Goal: Transaction & Acquisition: Obtain resource

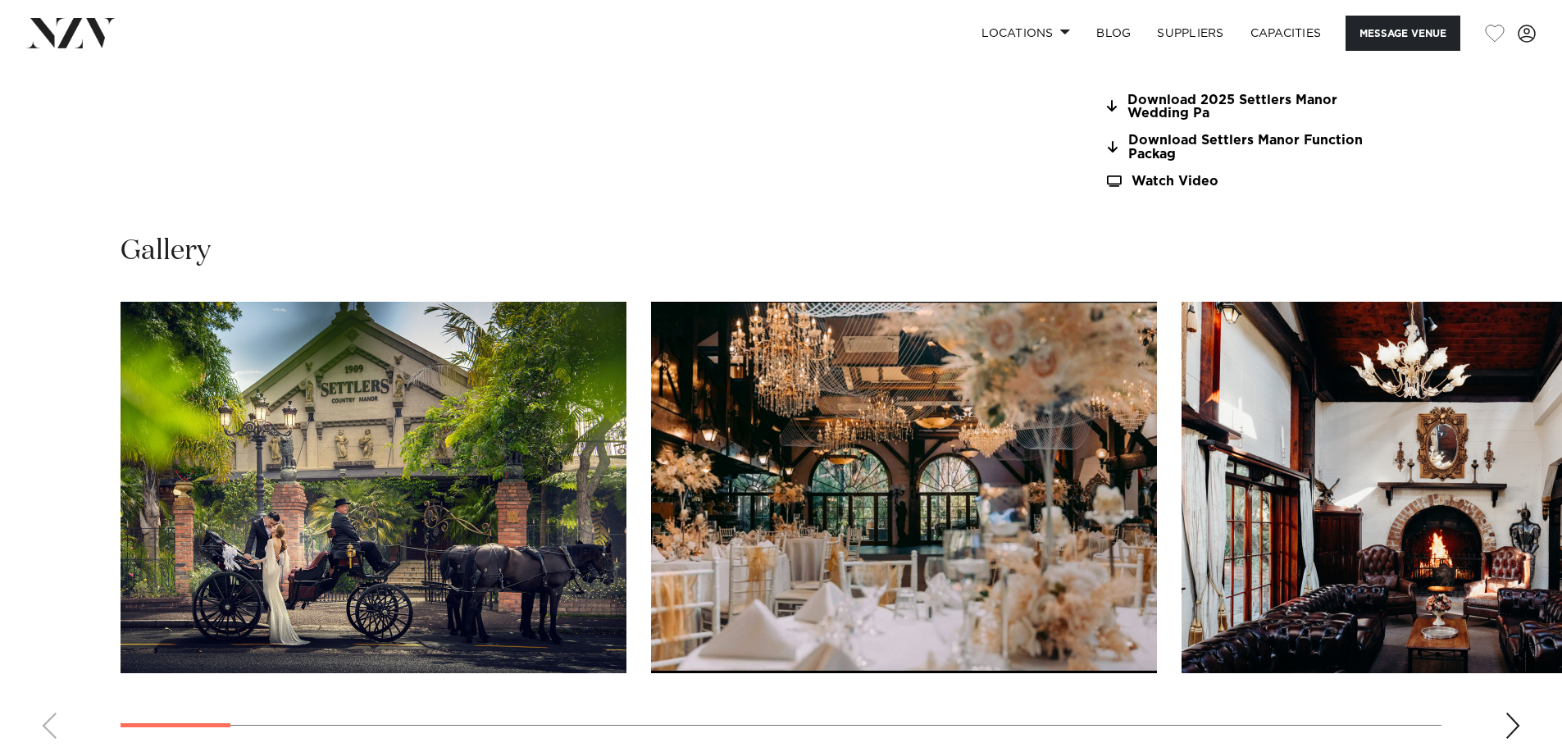
scroll to position [1640, 0]
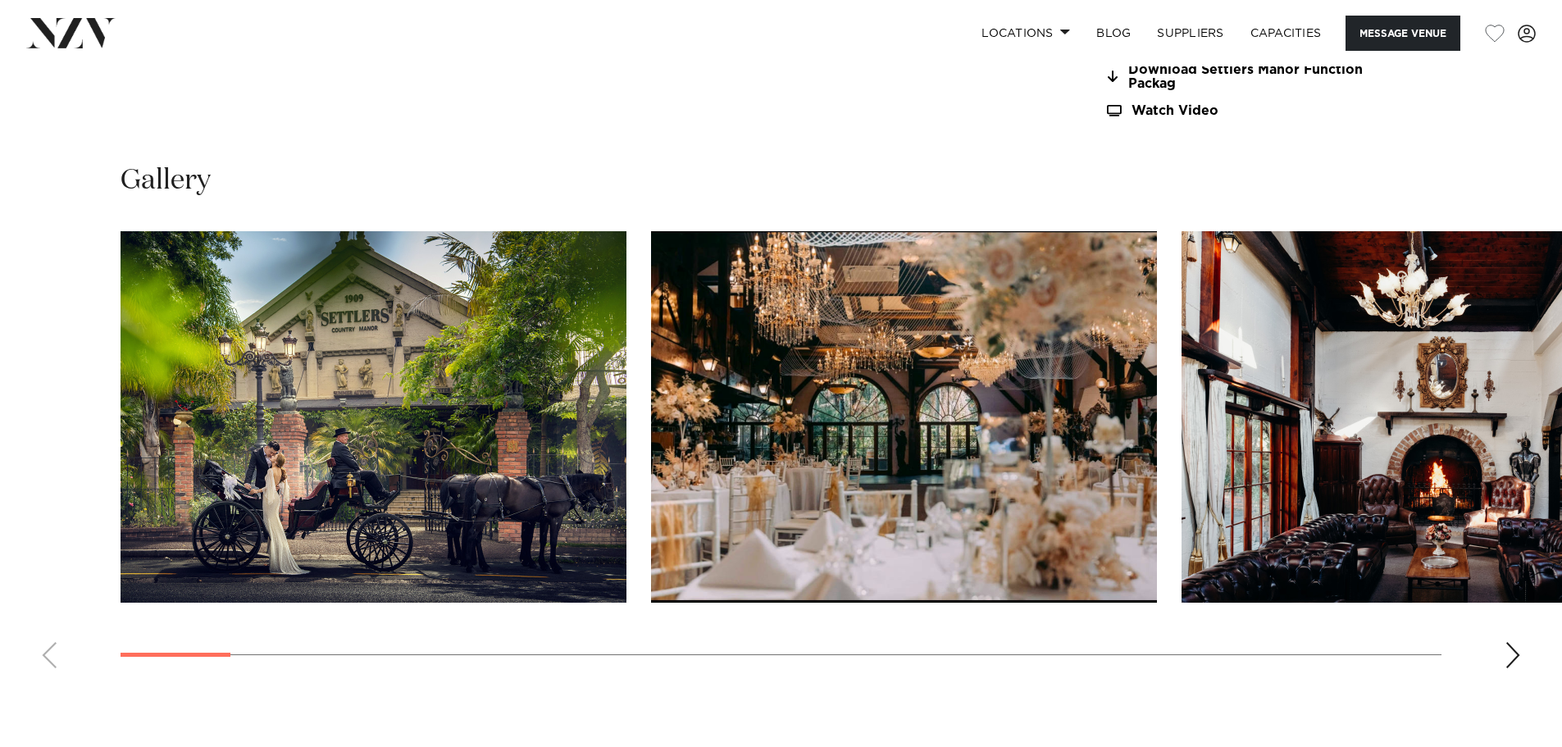
click at [478, 399] on img "1 / 30" at bounding box center [374, 416] width 506 height 371
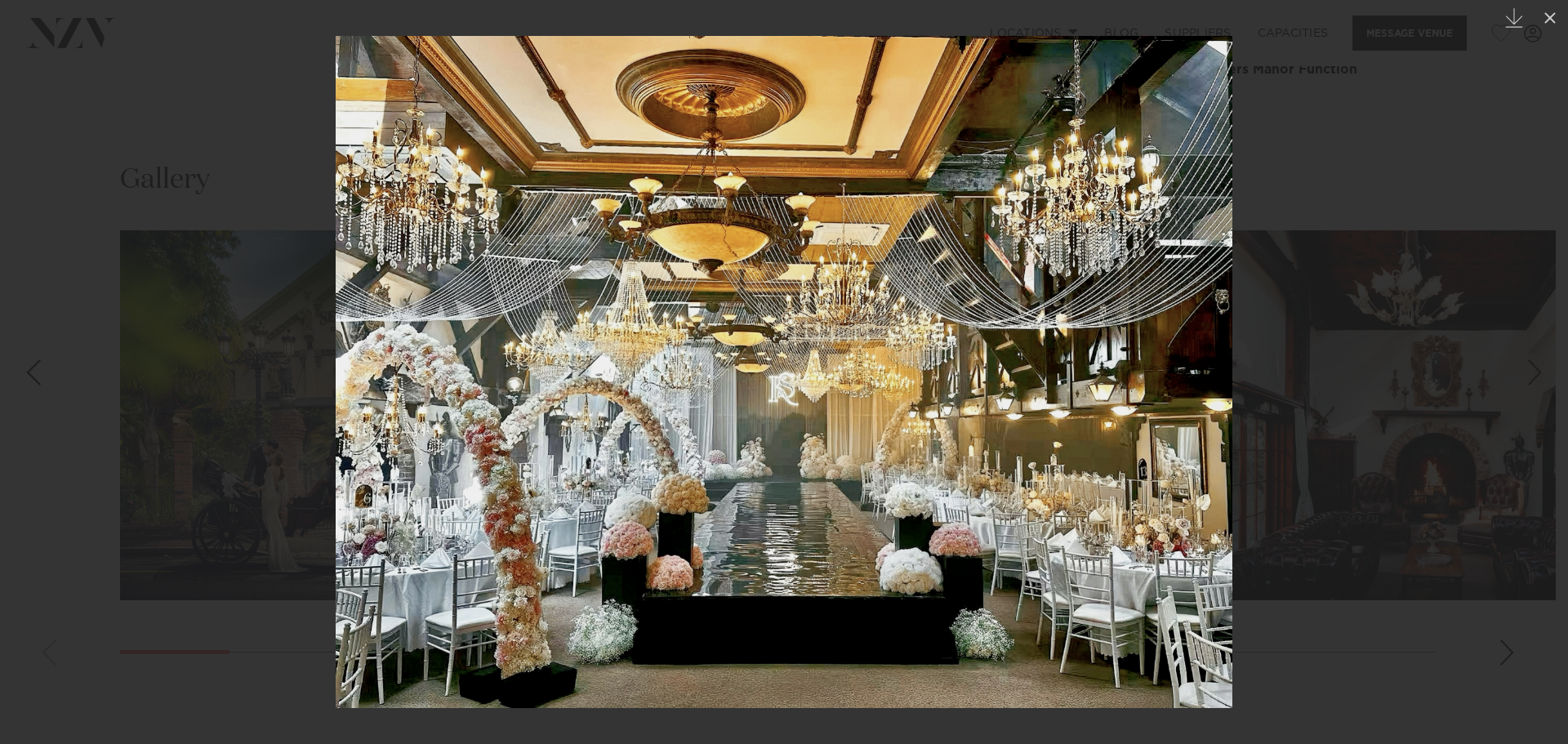
click at [1401, 264] on div at bounding box center [784, 372] width 1568 height 744
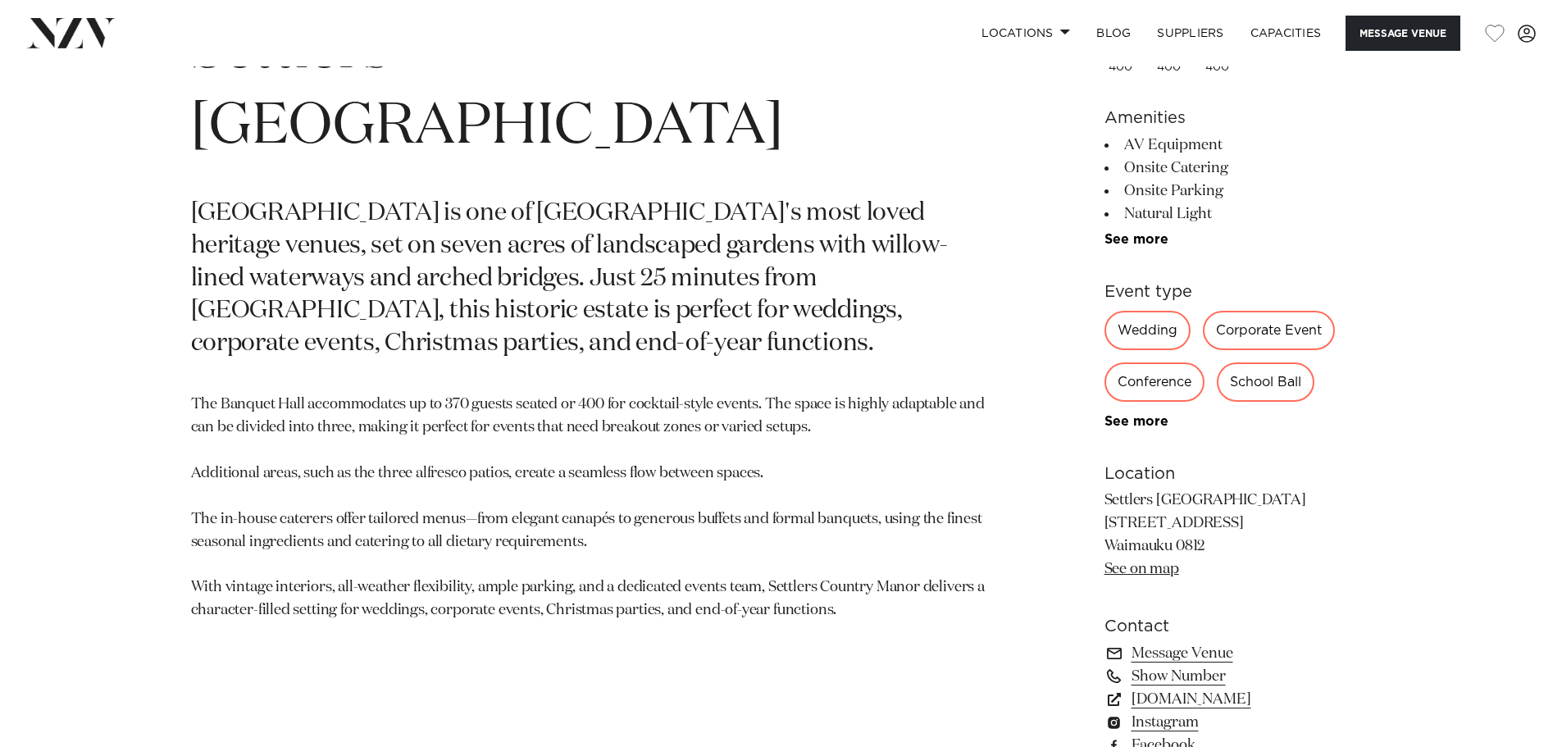
scroll to position [902, 0]
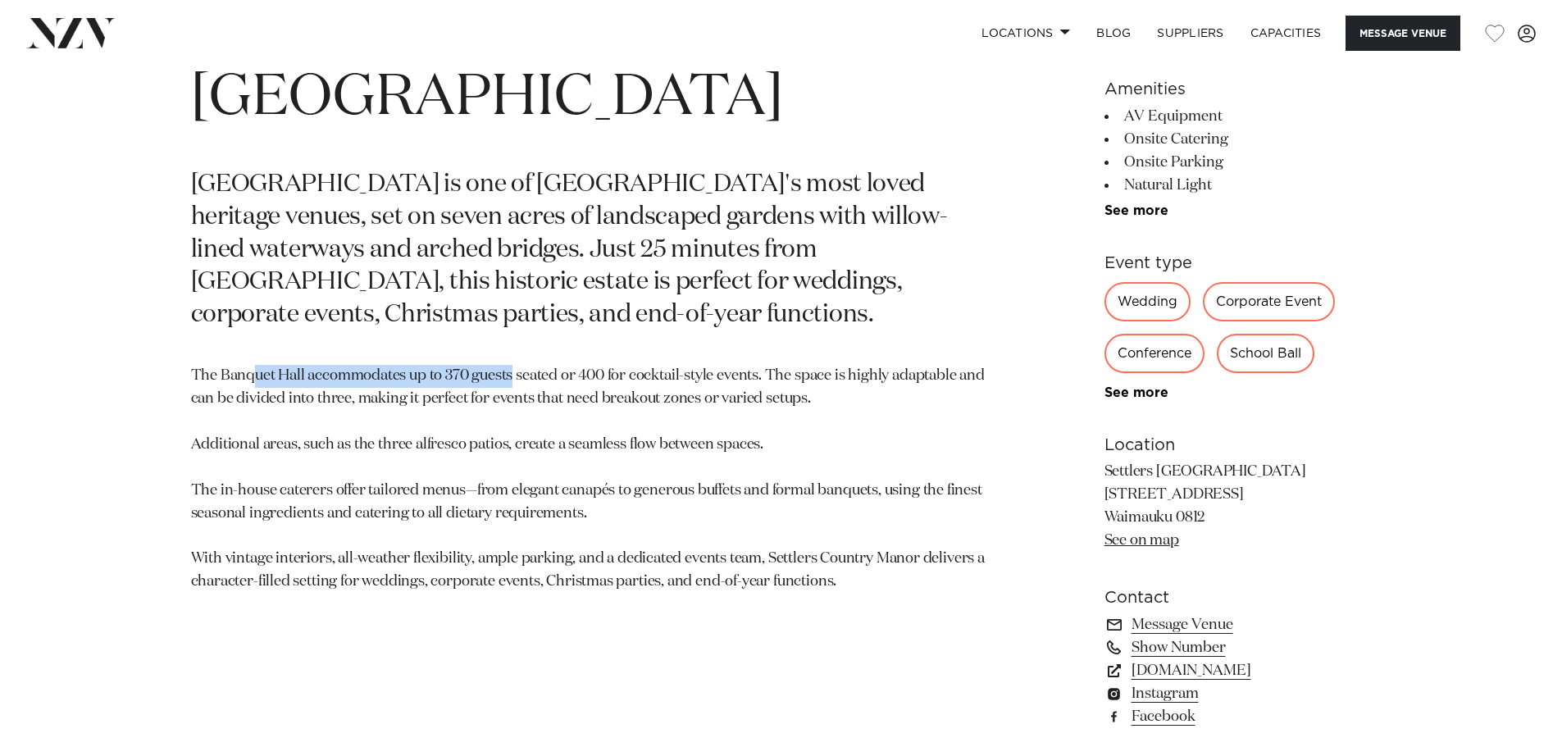
drag, startPoint x: 257, startPoint y: 290, endPoint x: 573, endPoint y: 290, distance: 316.5
click at [516, 286] on section "Auckland Settlers Country Manor Settlers Country Manor is one of West Auckland'…" at bounding box center [589, 419] width 797 height 914
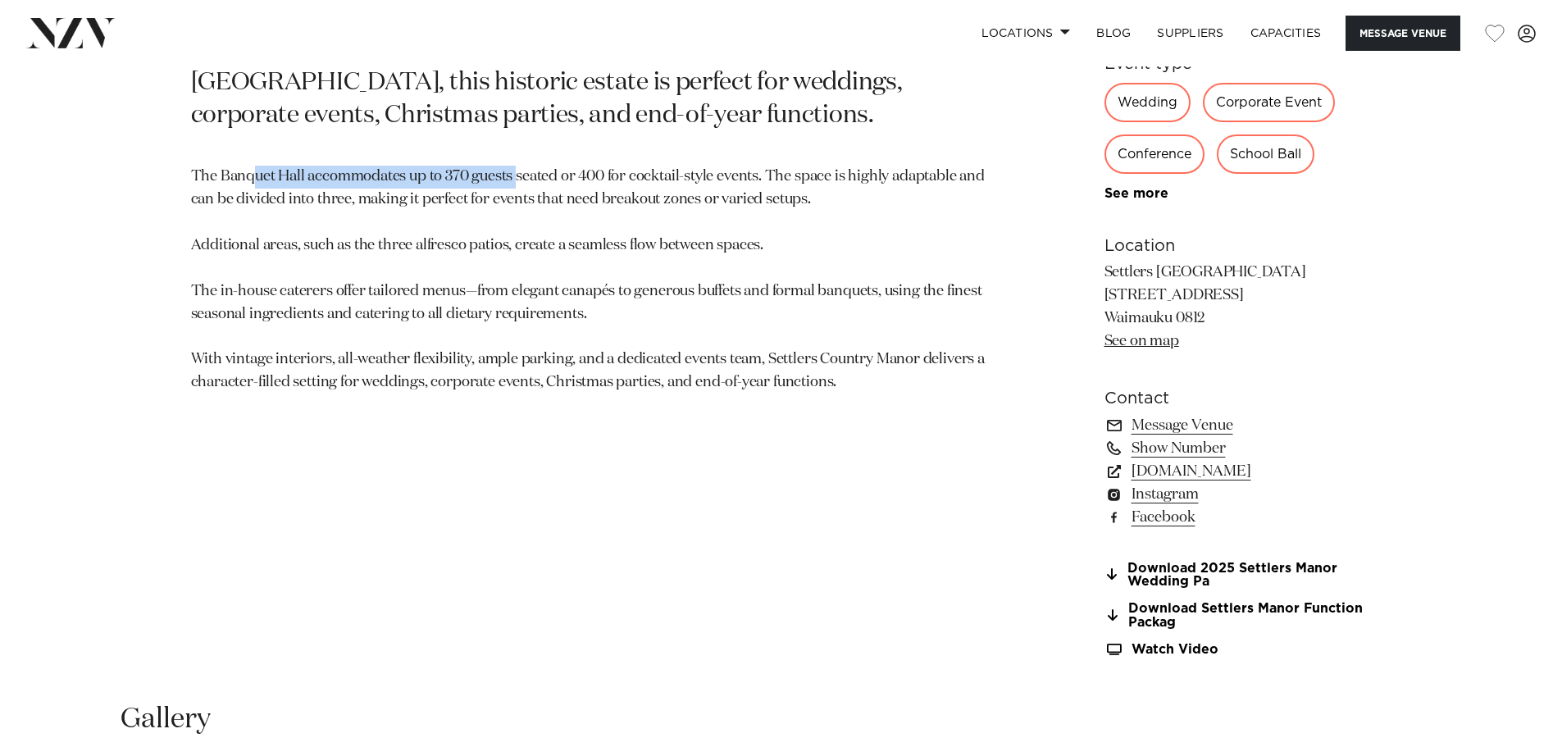
scroll to position [1148, 0]
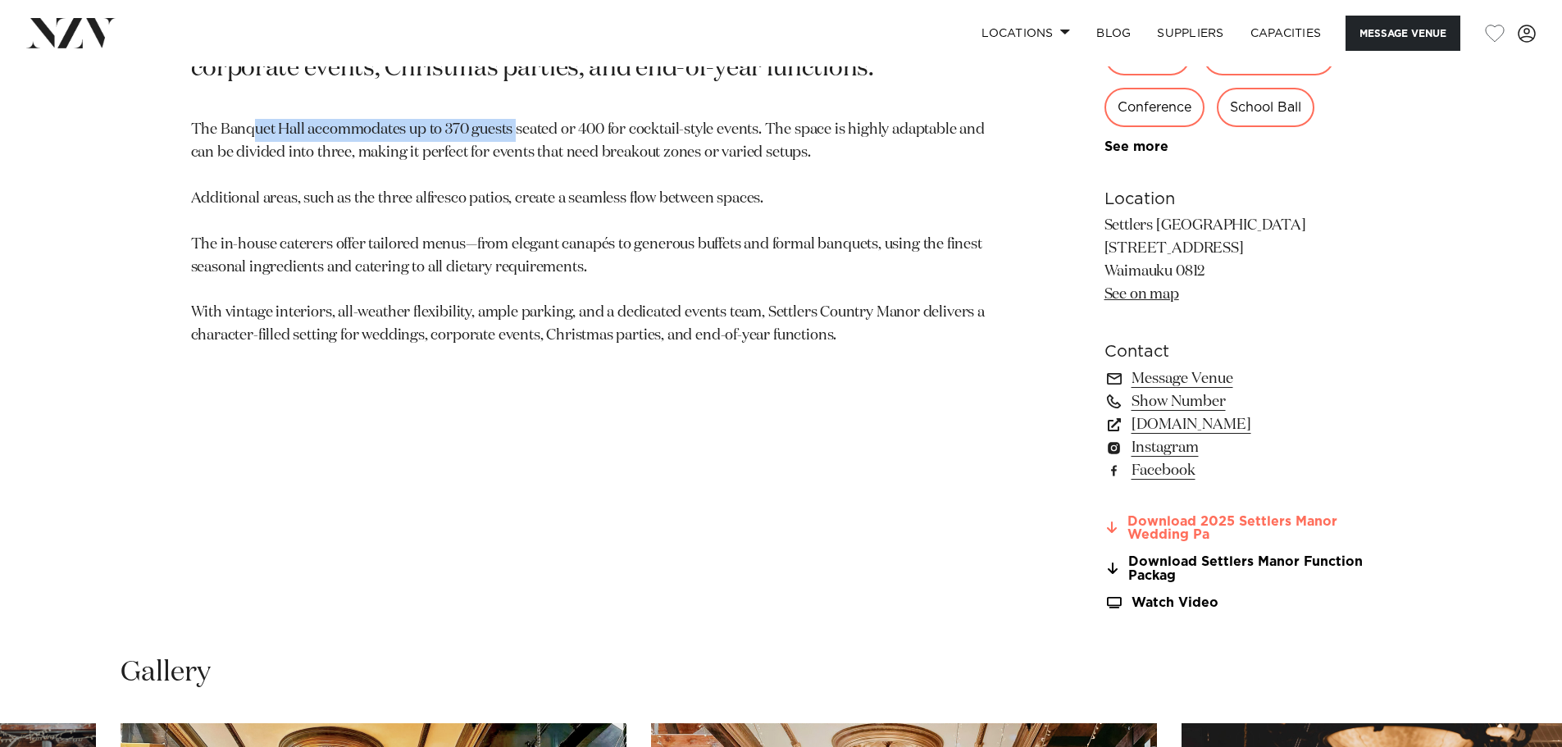
click at [1254, 529] on link "Download 2025 Settlers Manor Wedding Pa" at bounding box center [1238, 529] width 267 height 28
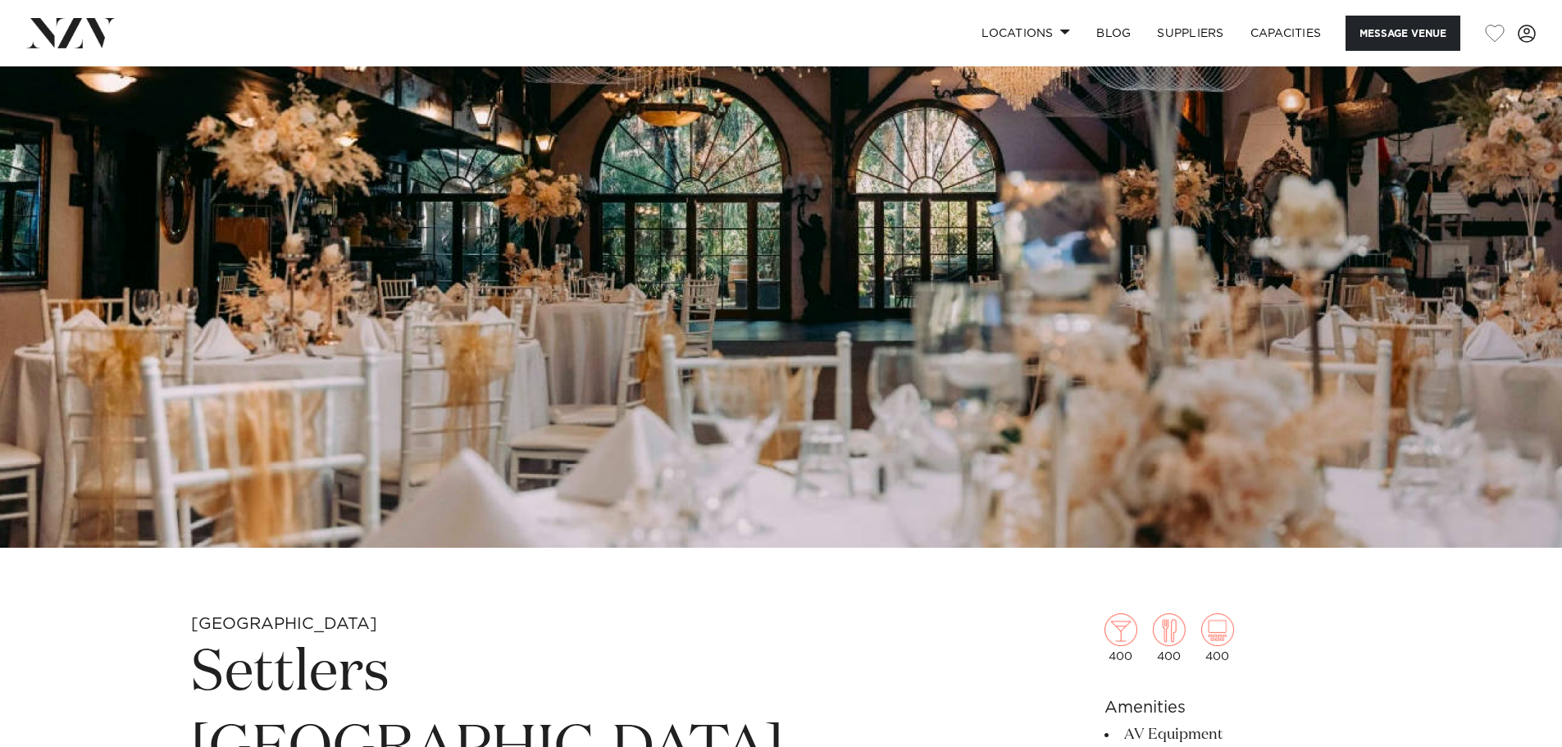
scroll to position [164, 0]
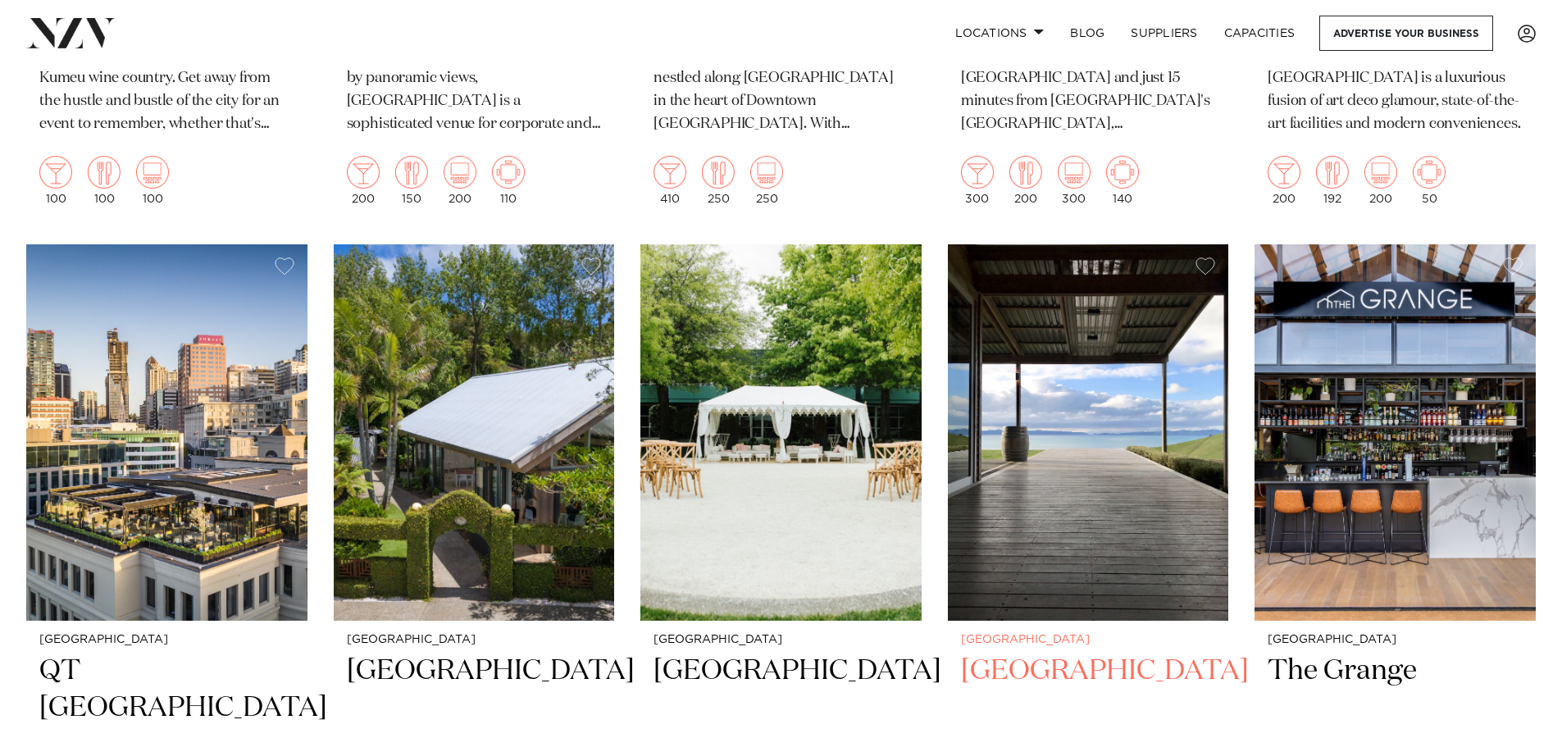
scroll to position [3608, 0]
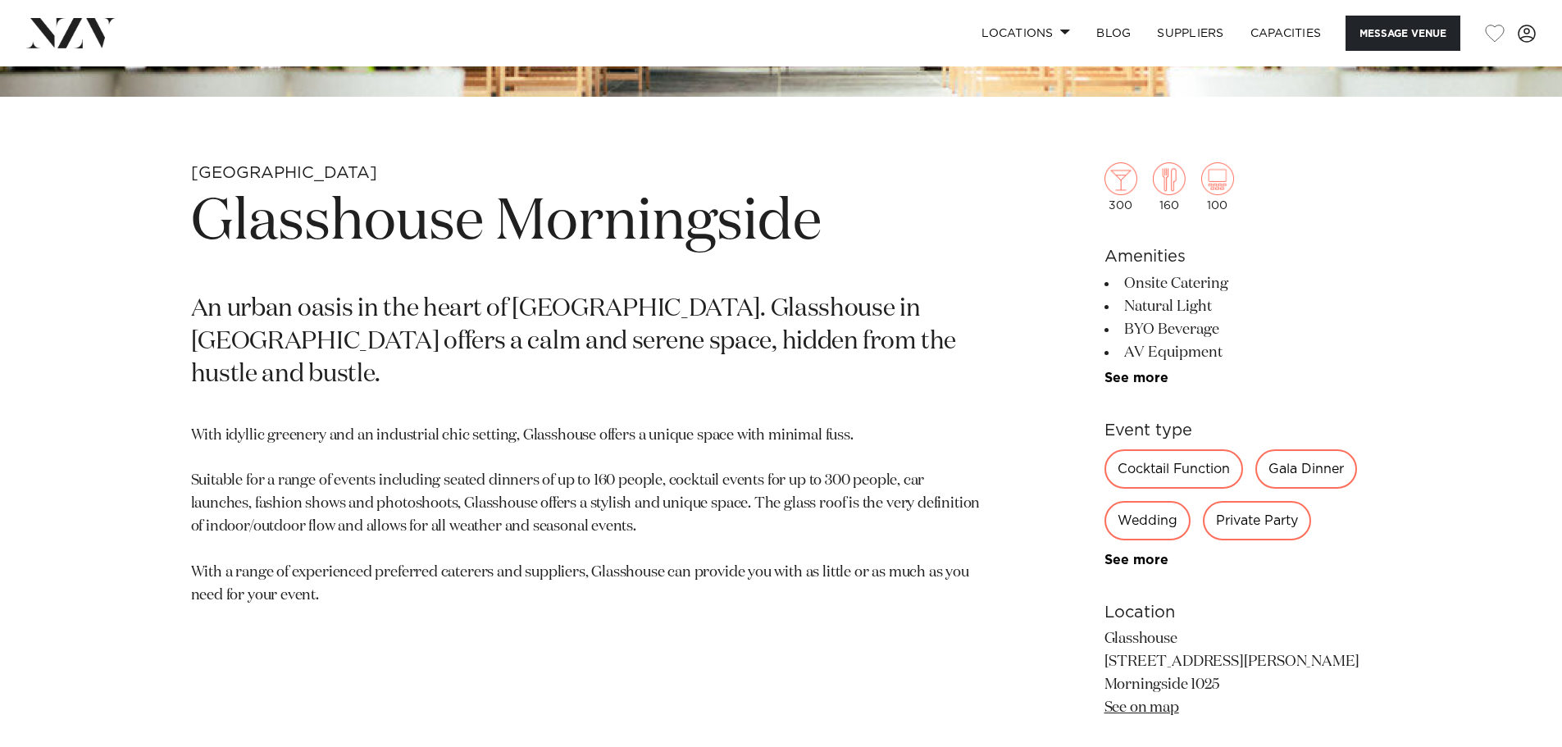
scroll to position [574, 0]
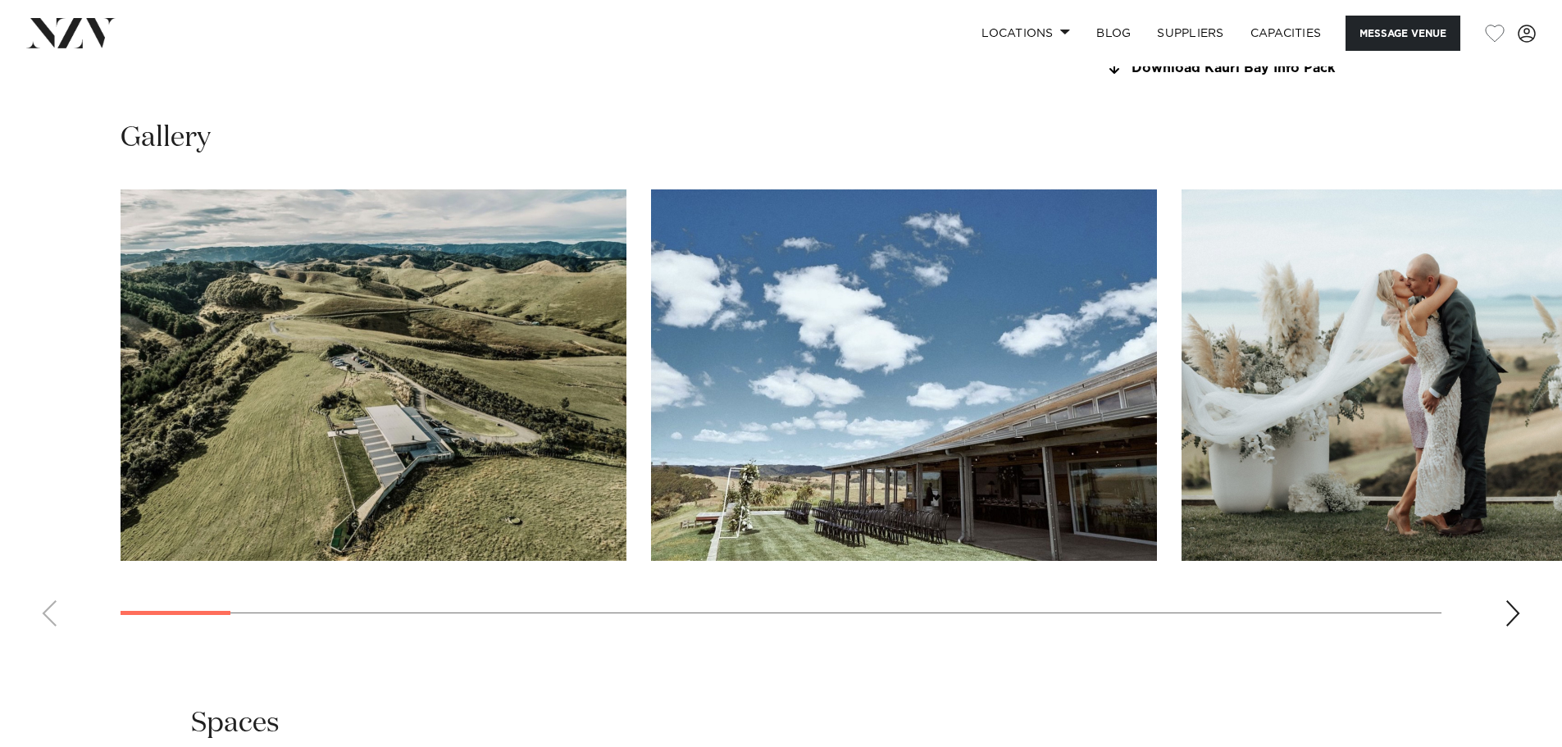
scroll to position [1640, 0]
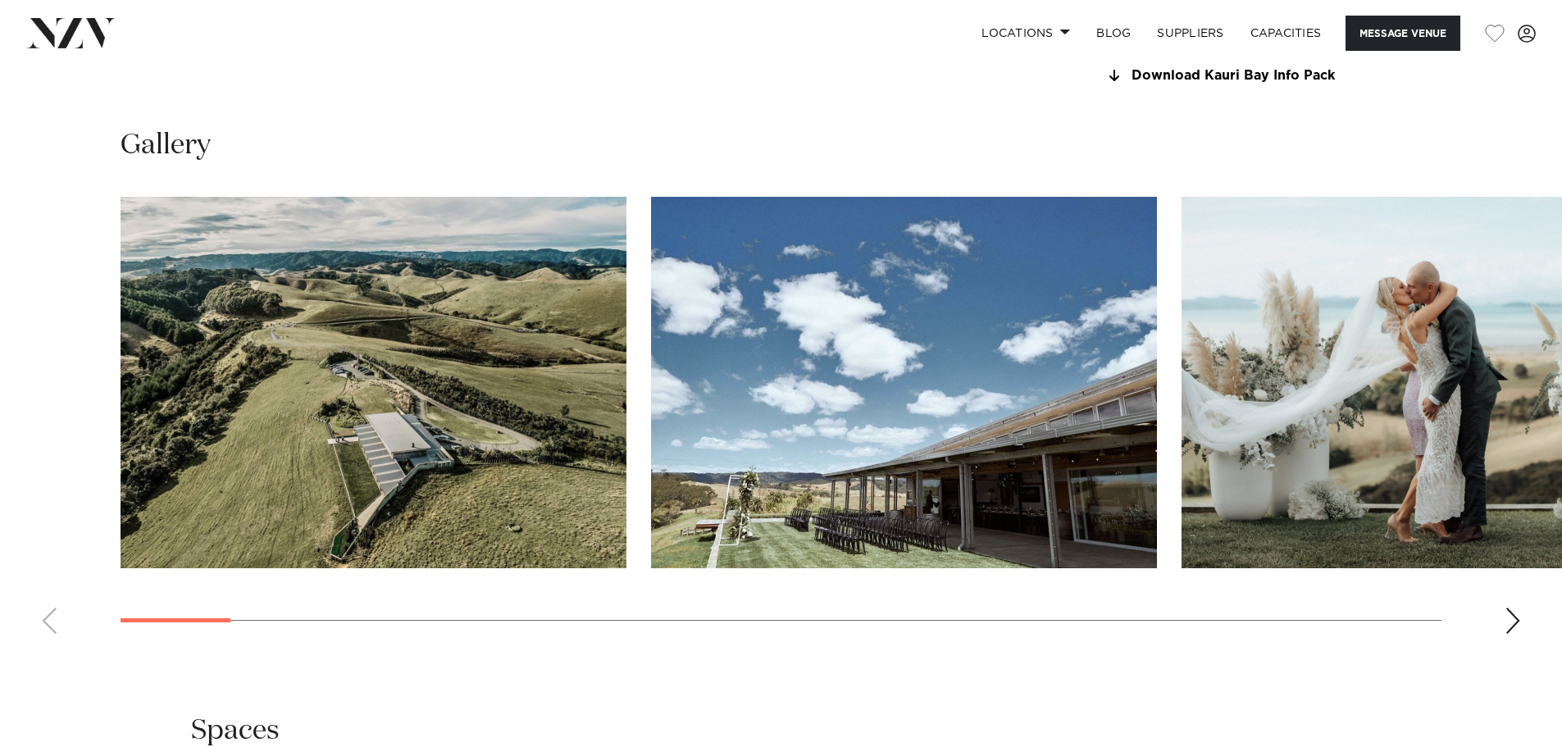
click at [1513, 623] on div "Next slide" at bounding box center [1513, 621] width 16 height 26
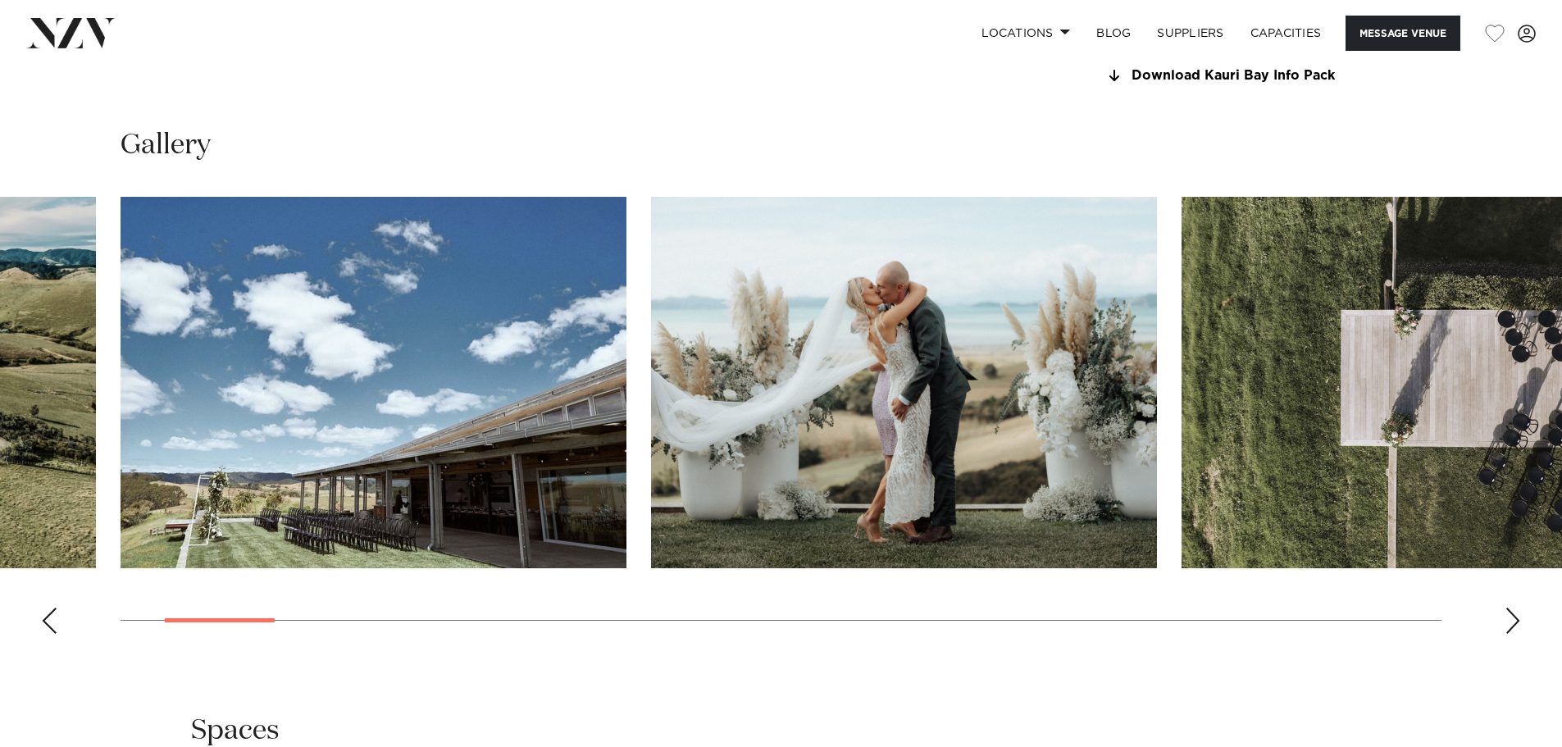
click at [1513, 623] on div "Next slide" at bounding box center [1513, 621] width 16 height 26
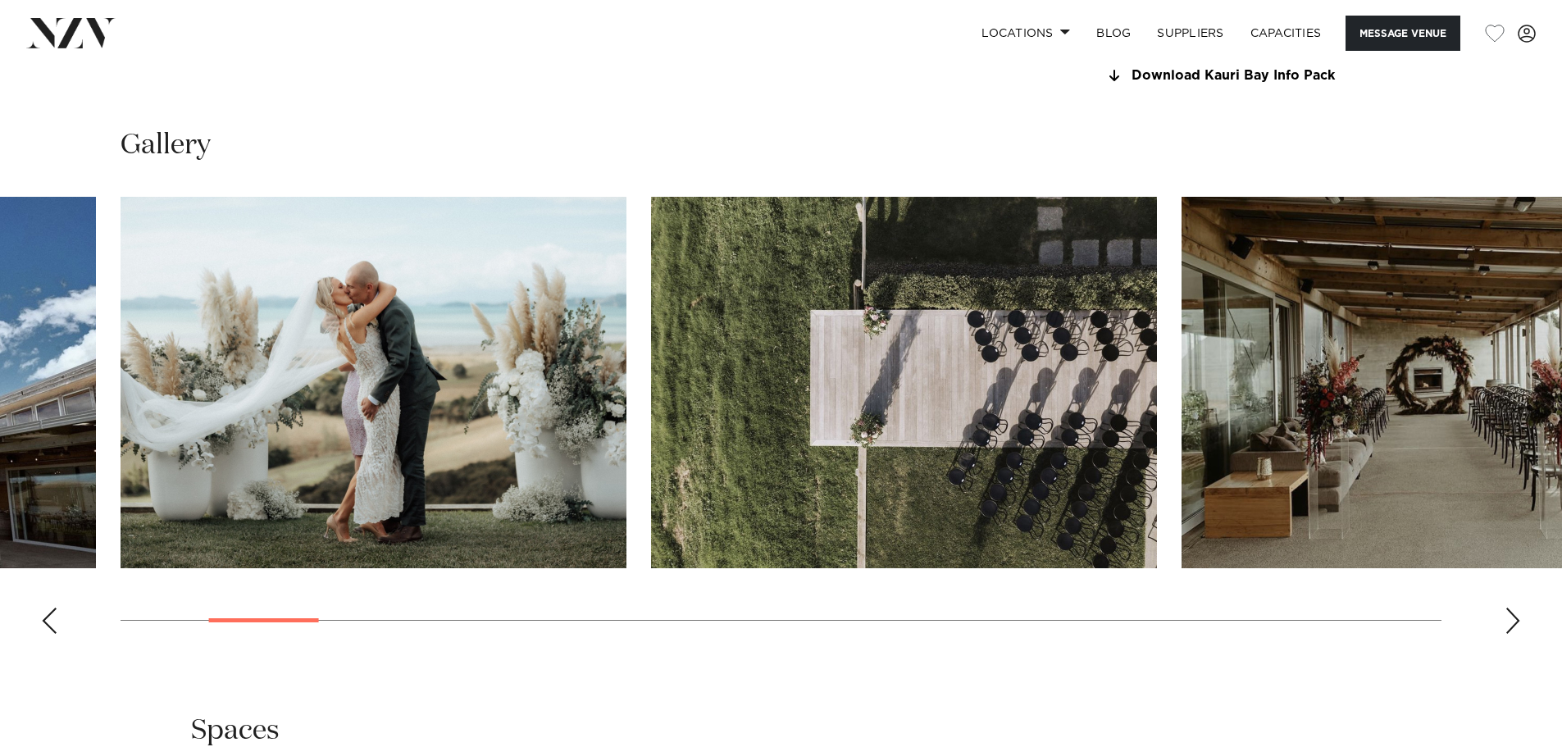
click at [1513, 623] on div "Next slide" at bounding box center [1513, 621] width 16 height 26
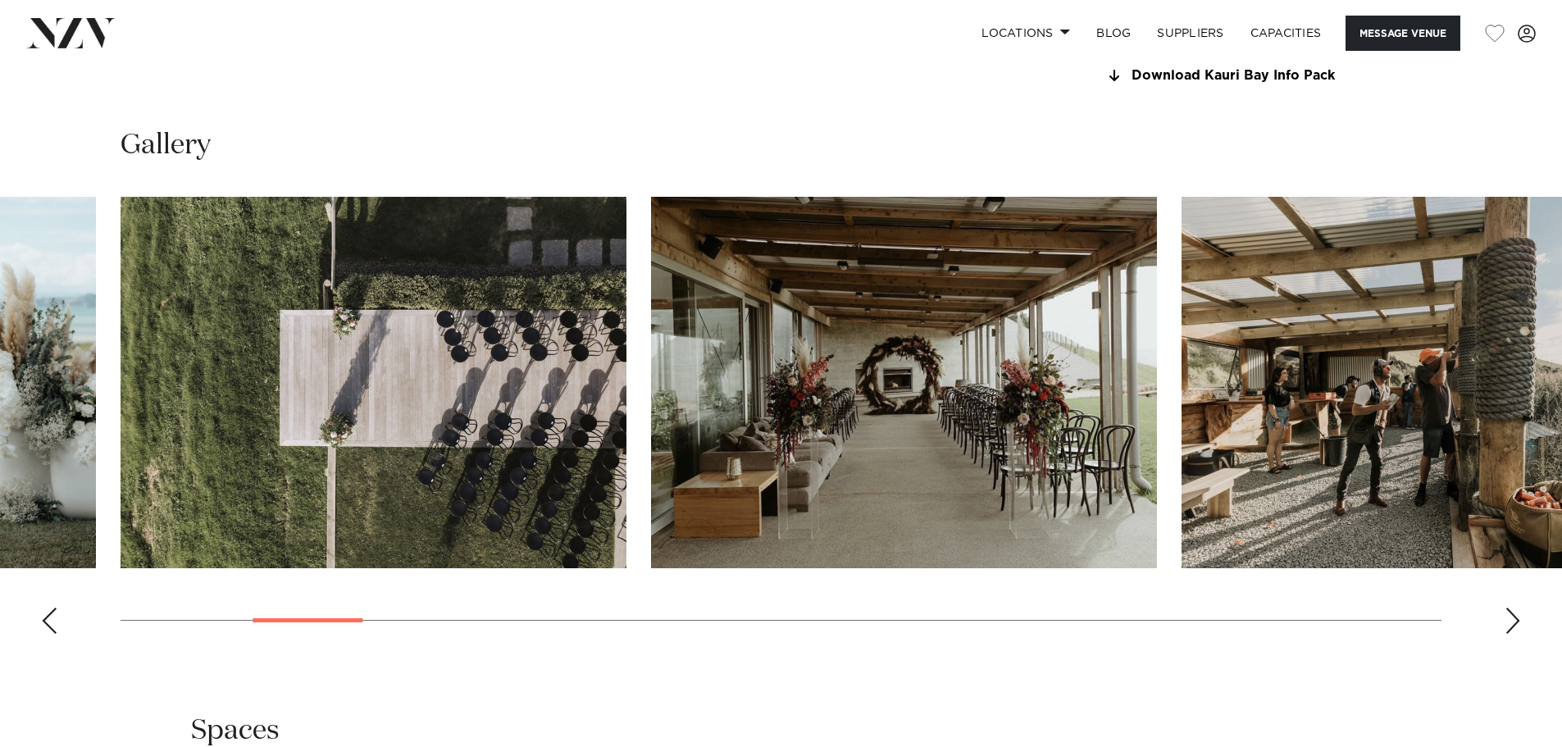
click at [1513, 623] on div "Next slide" at bounding box center [1513, 621] width 16 height 26
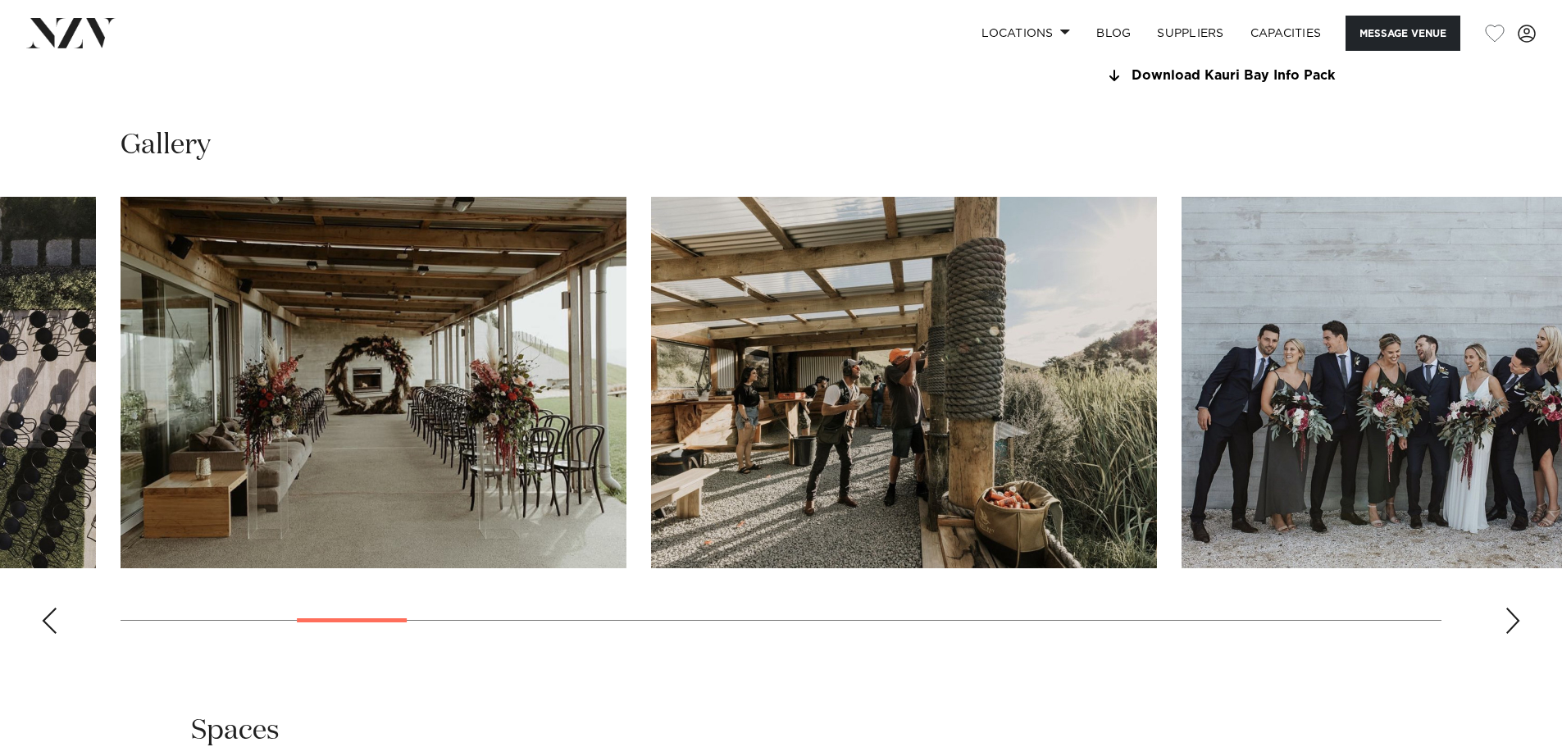
click at [1513, 623] on div "Next slide" at bounding box center [1513, 621] width 16 height 26
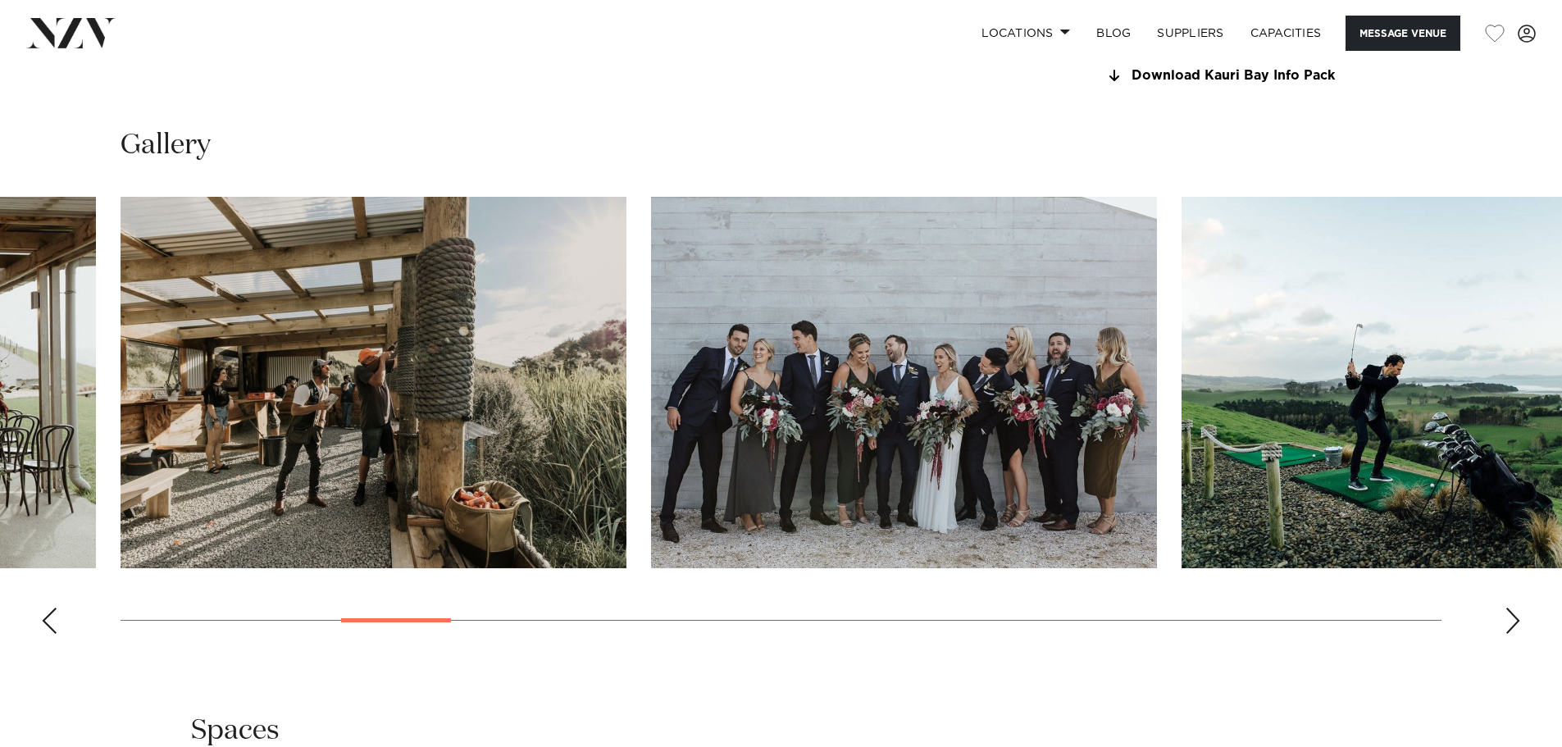
click at [1513, 623] on div "Next slide" at bounding box center [1513, 621] width 16 height 26
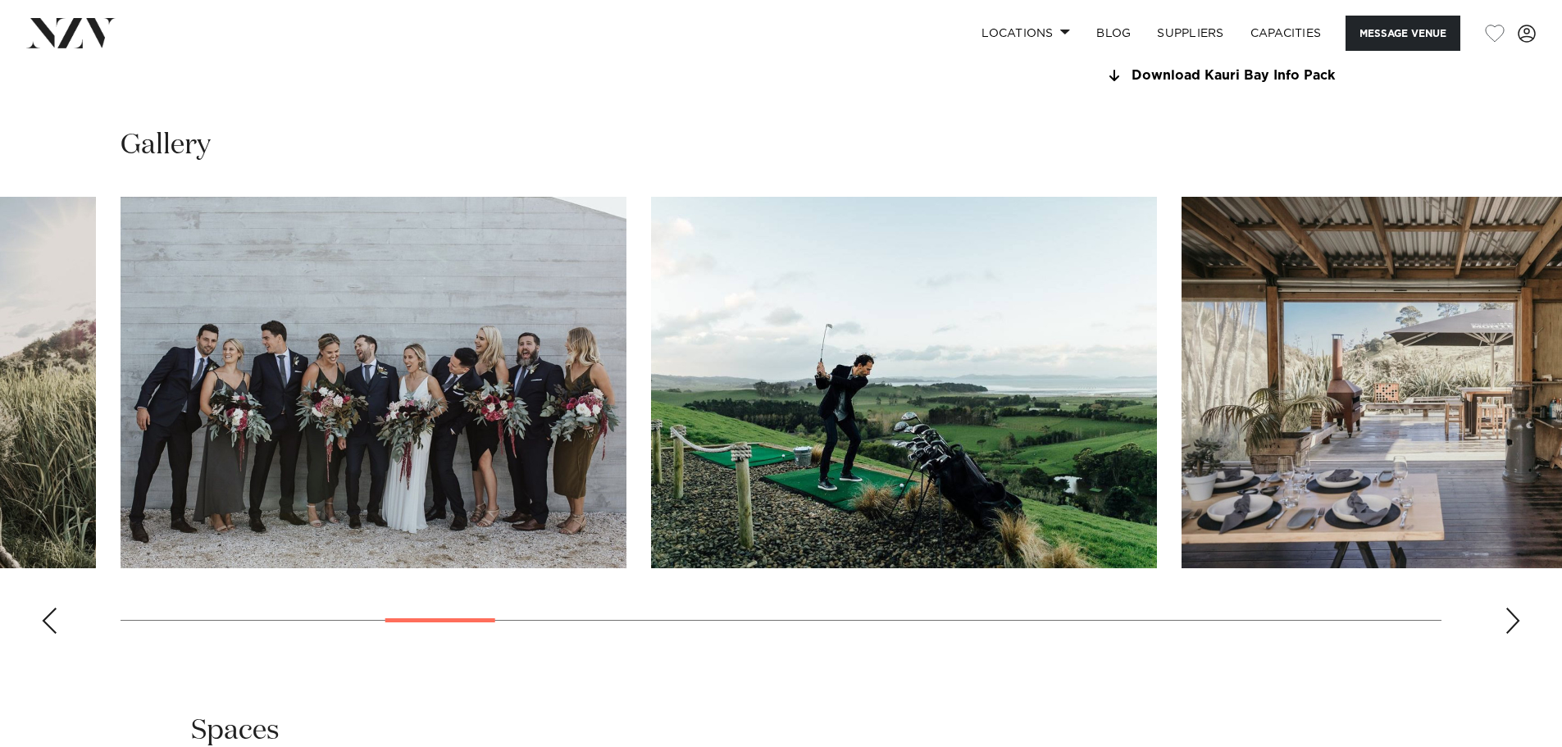
click at [1513, 623] on div "Next slide" at bounding box center [1513, 621] width 16 height 26
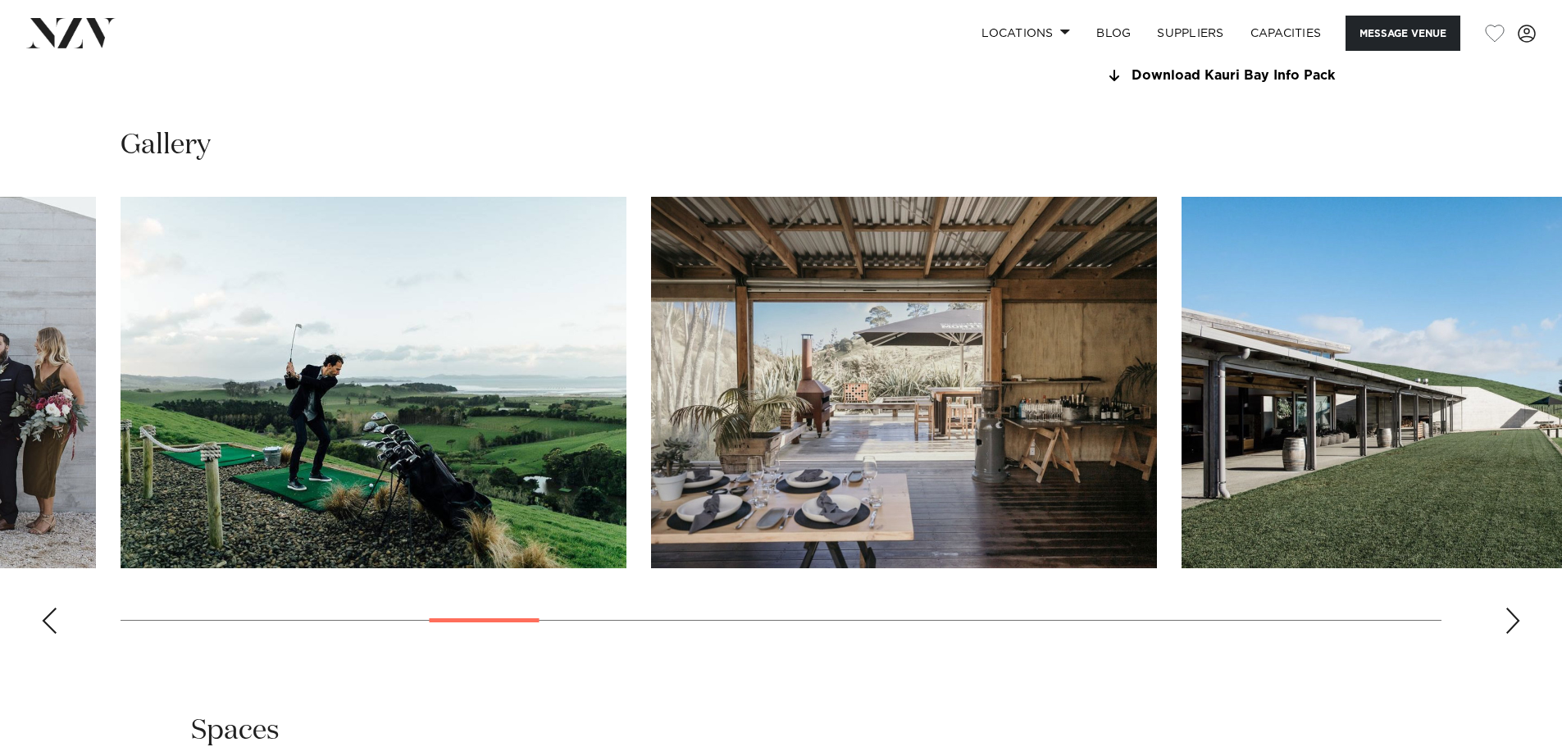
click at [1513, 623] on div "Next slide" at bounding box center [1513, 621] width 16 height 26
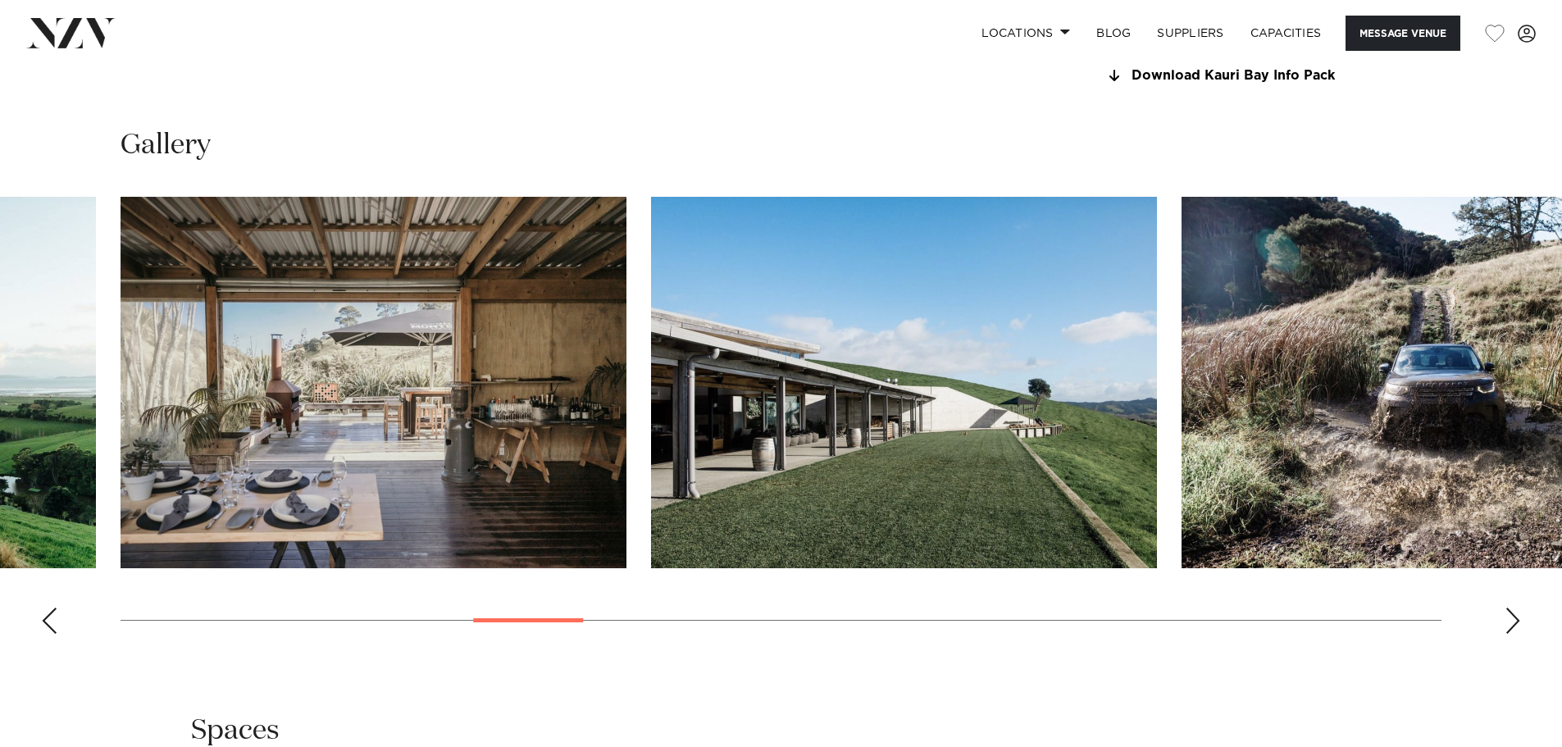
click at [1513, 623] on div "Next slide" at bounding box center [1513, 621] width 16 height 26
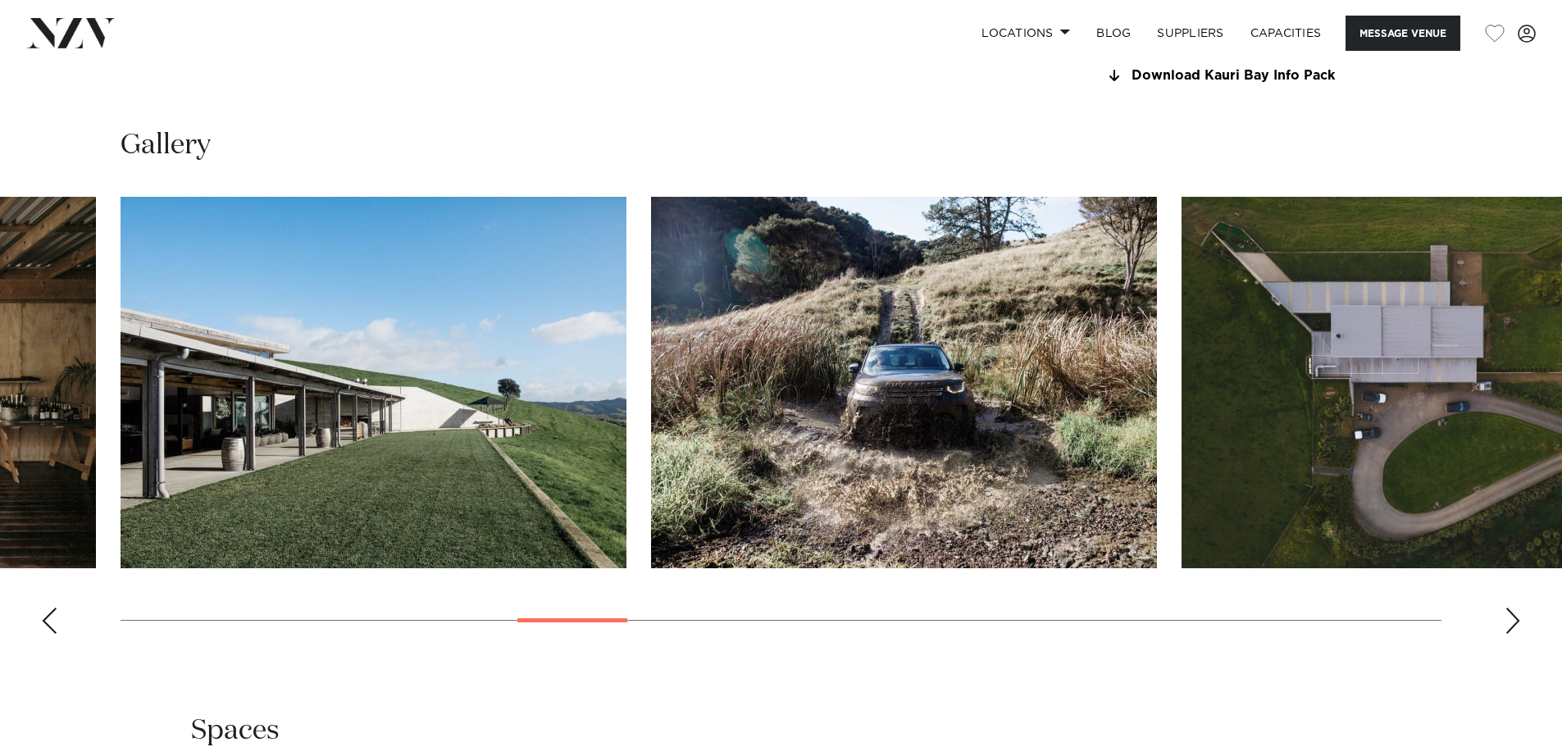
click at [1513, 623] on div "Next slide" at bounding box center [1513, 621] width 16 height 26
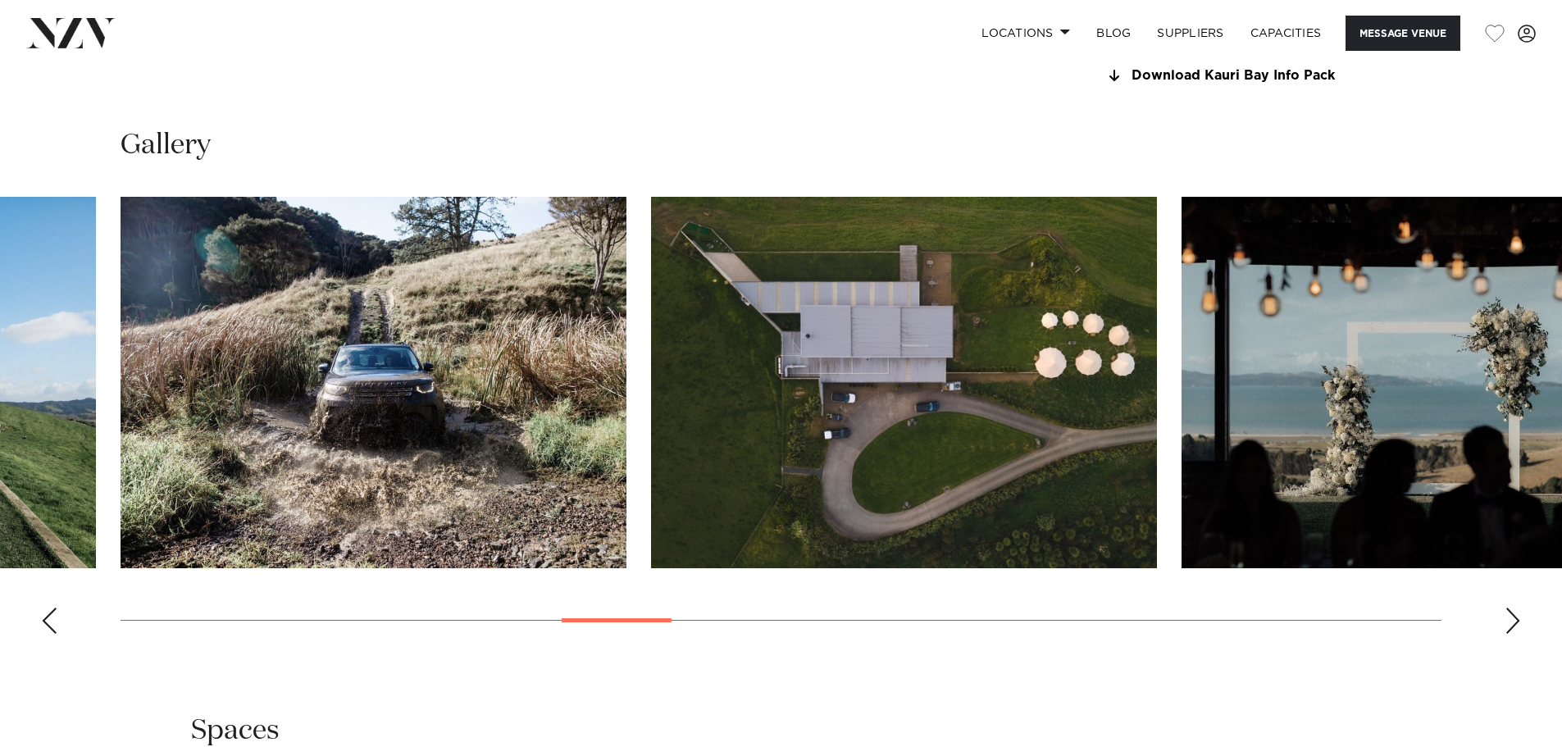
click at [1513, 623] on div "Next slide" at bounding box center [1513, 621] width 16 height 26
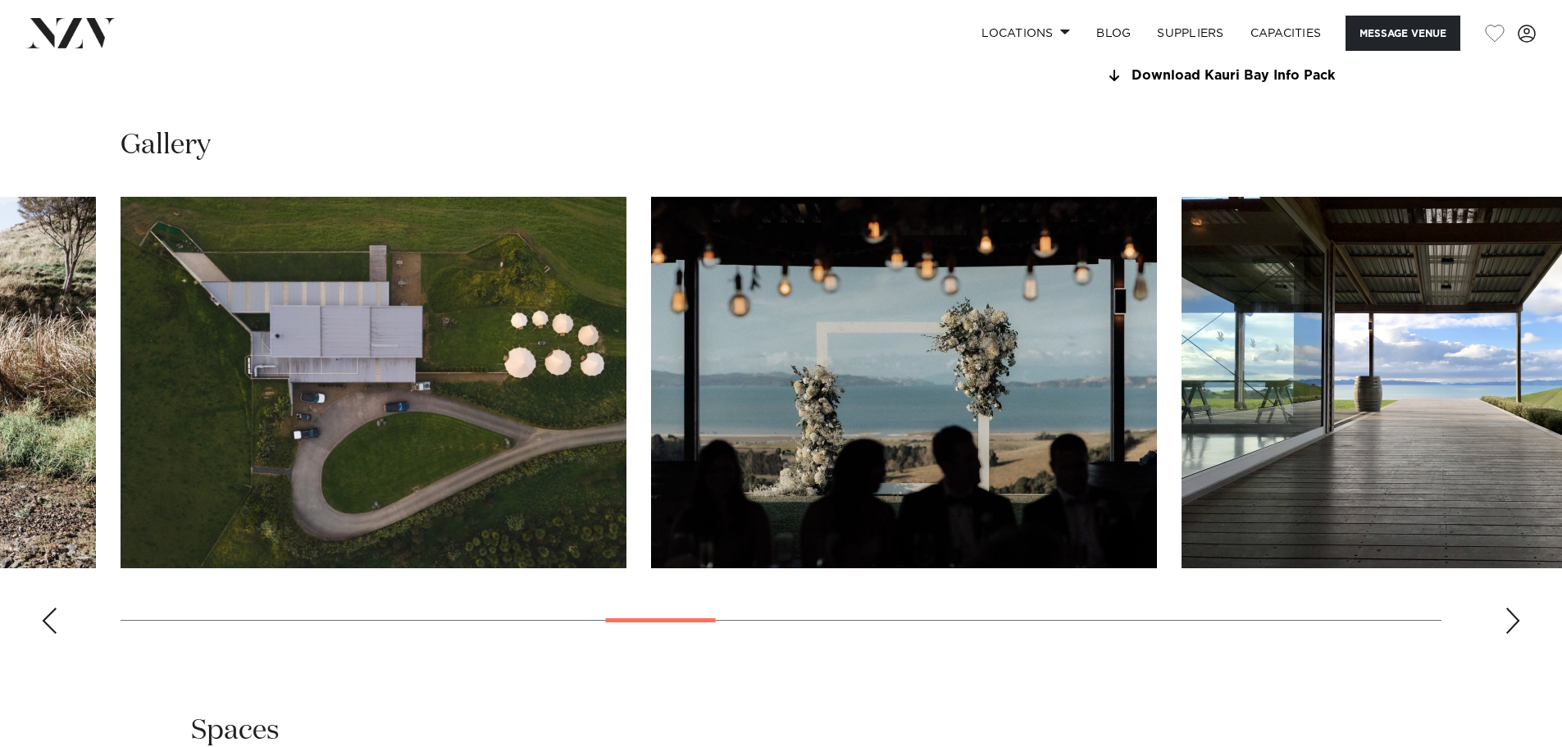
click at [1513, 623] on div "Next slide" at bounding box center [1513, 621] width 16 height 26
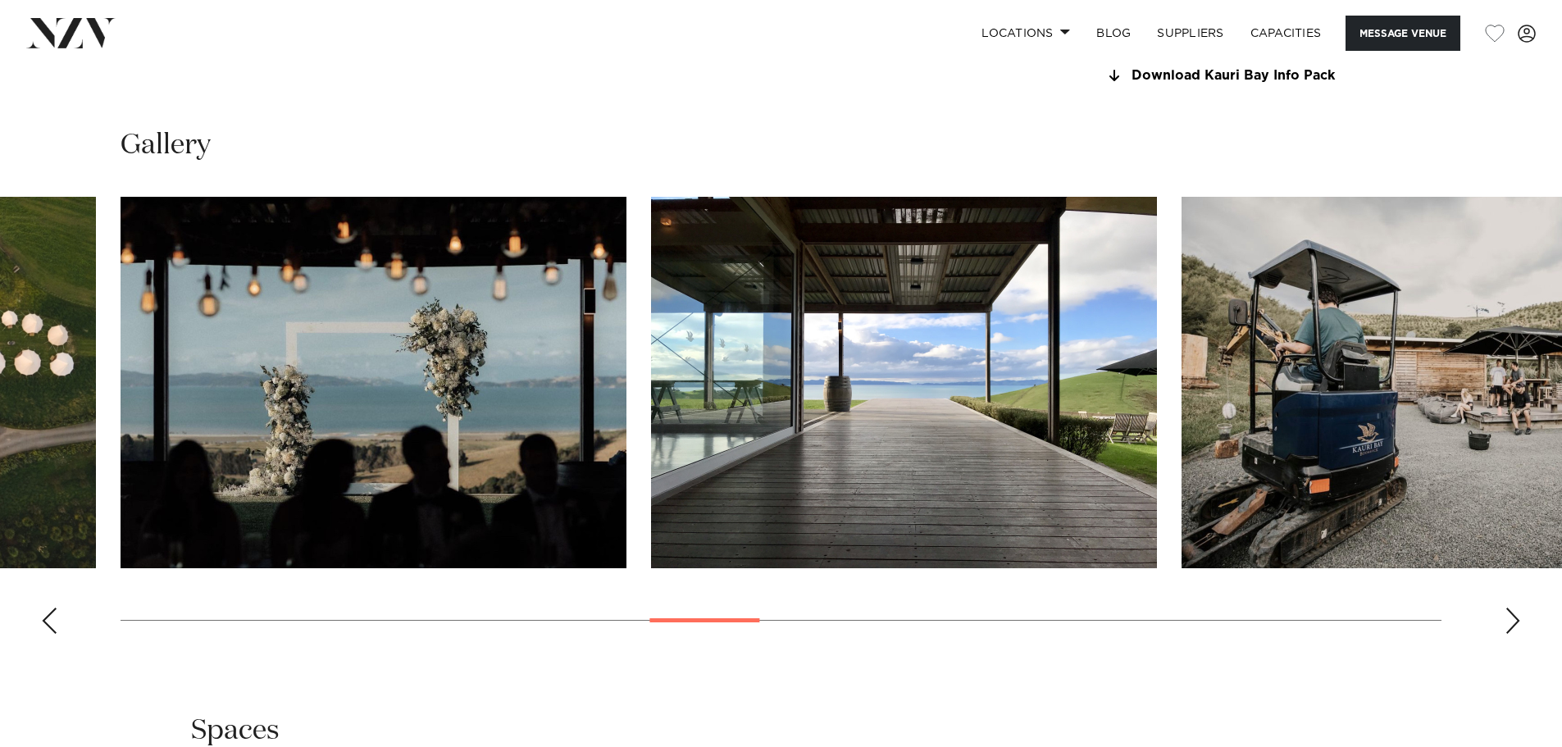
click at [1513, 623] on div "Next slide" at bounding box center [1513, 621] width 16 height 26
